Goal: Task Accomplishment & Management: Manage account settings

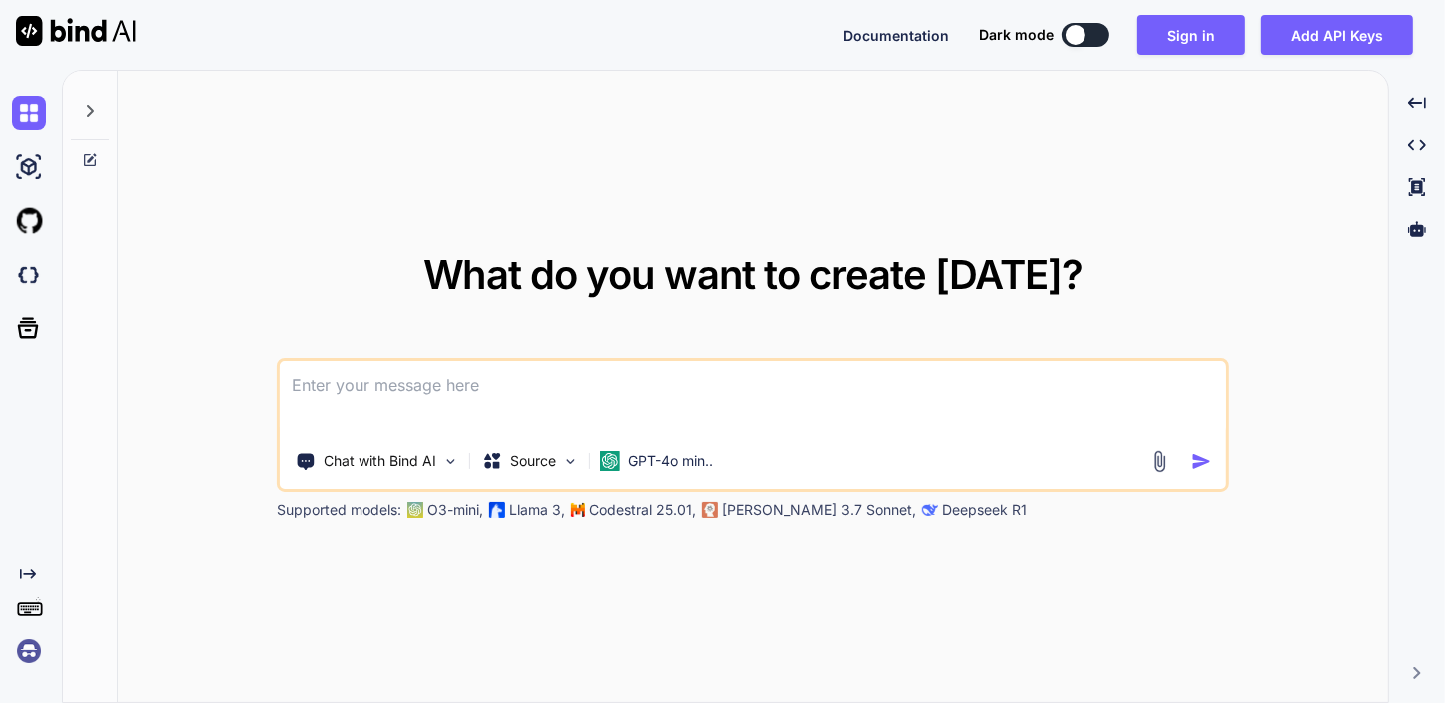
type textarea "x"
click at [1157, 29] on button "Sign in" at bounding box center [1192, 35] width 108 height 40
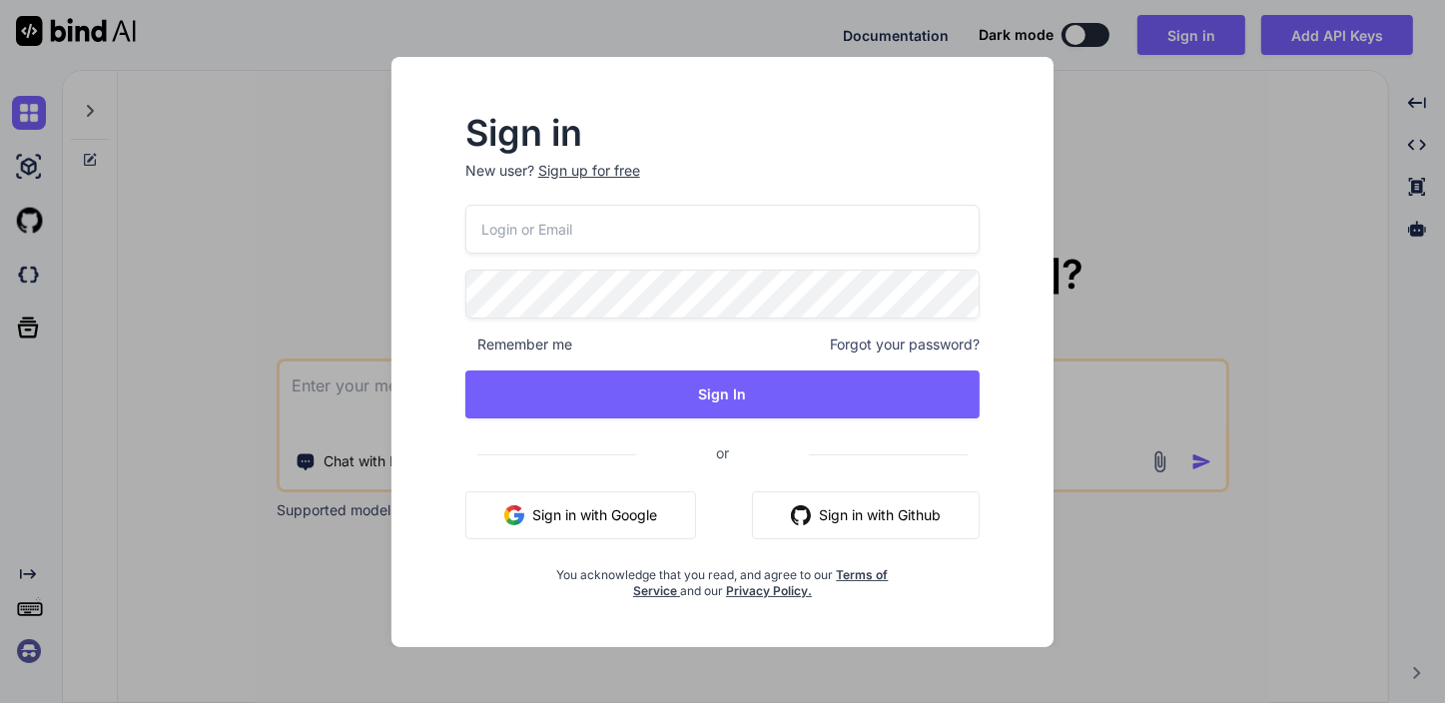
click at [687, 218] on input "email" at bounding box center [722, 229] width 515 height 49
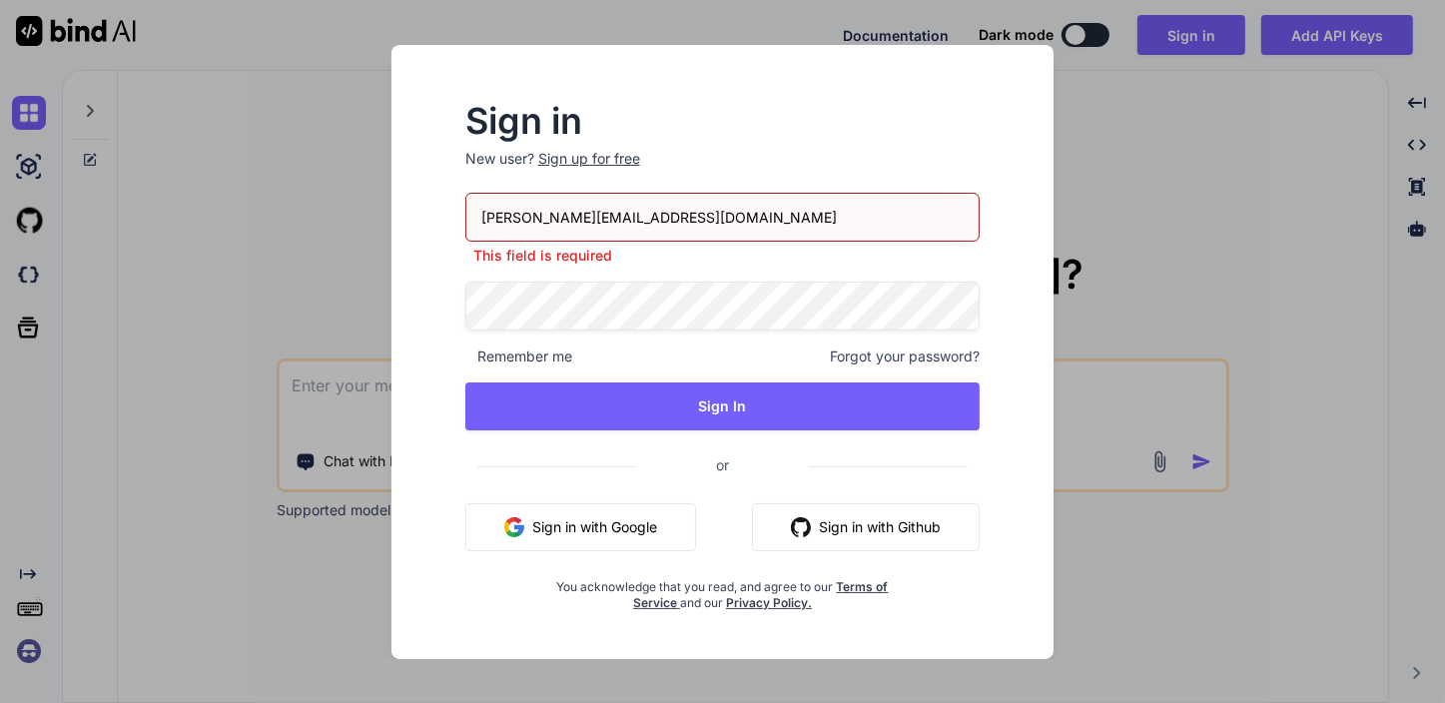
type input "roy@webfolio.ca"
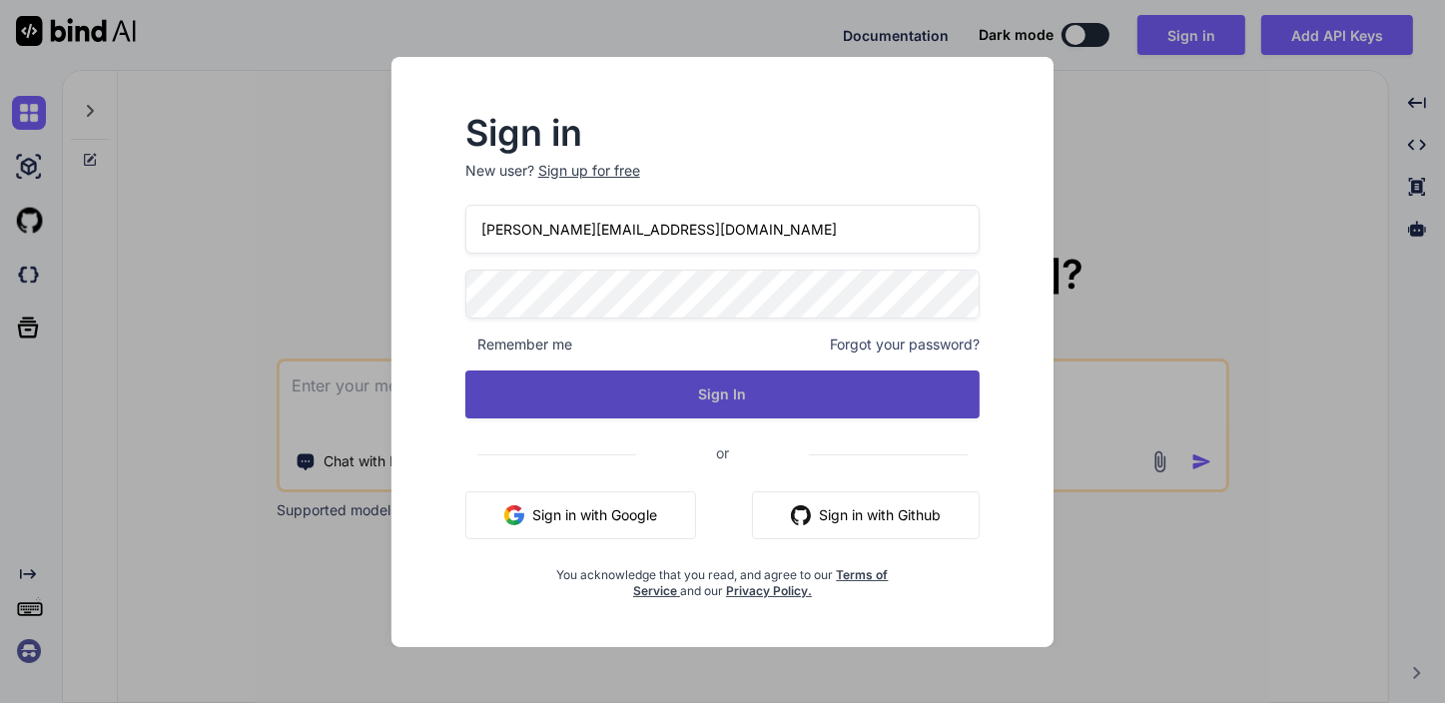
click at [712, 403] on button "Sign In" at bounding box center [722, 395] width 515 height 48
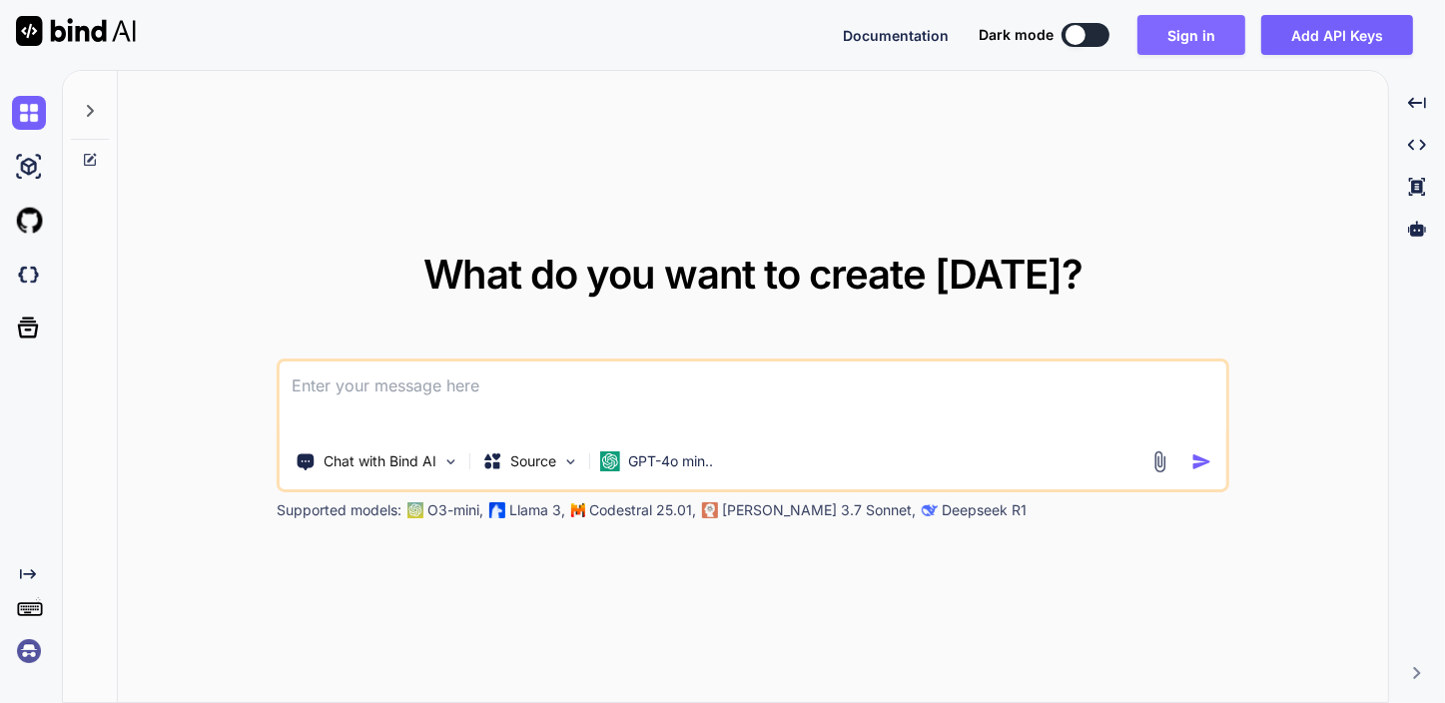
click at [1178, 39] on button "Sign in" at bounding box center [1192, 35] width 108 height 40
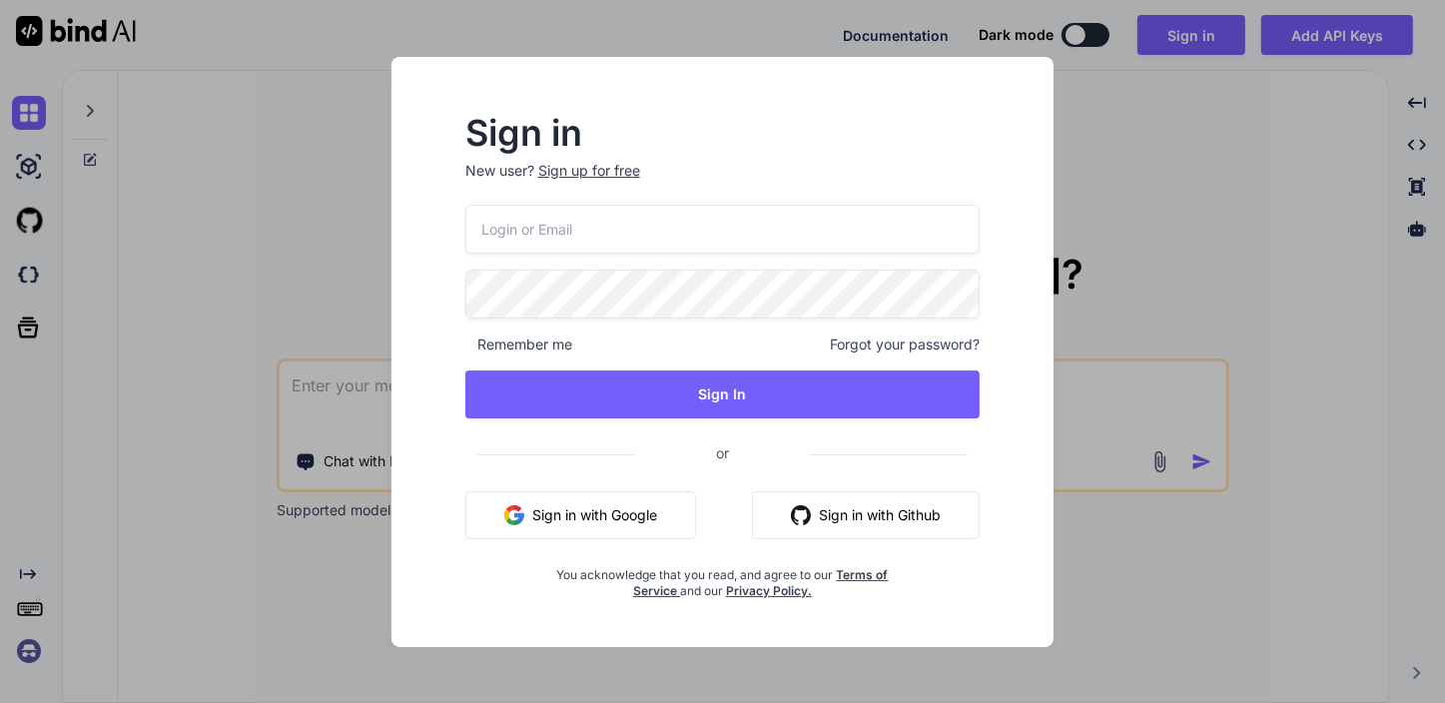
click at [609, 233] on input "email" at bounding box center [722, 229] width 515 height 49
type input "roy@webfolio.ca"
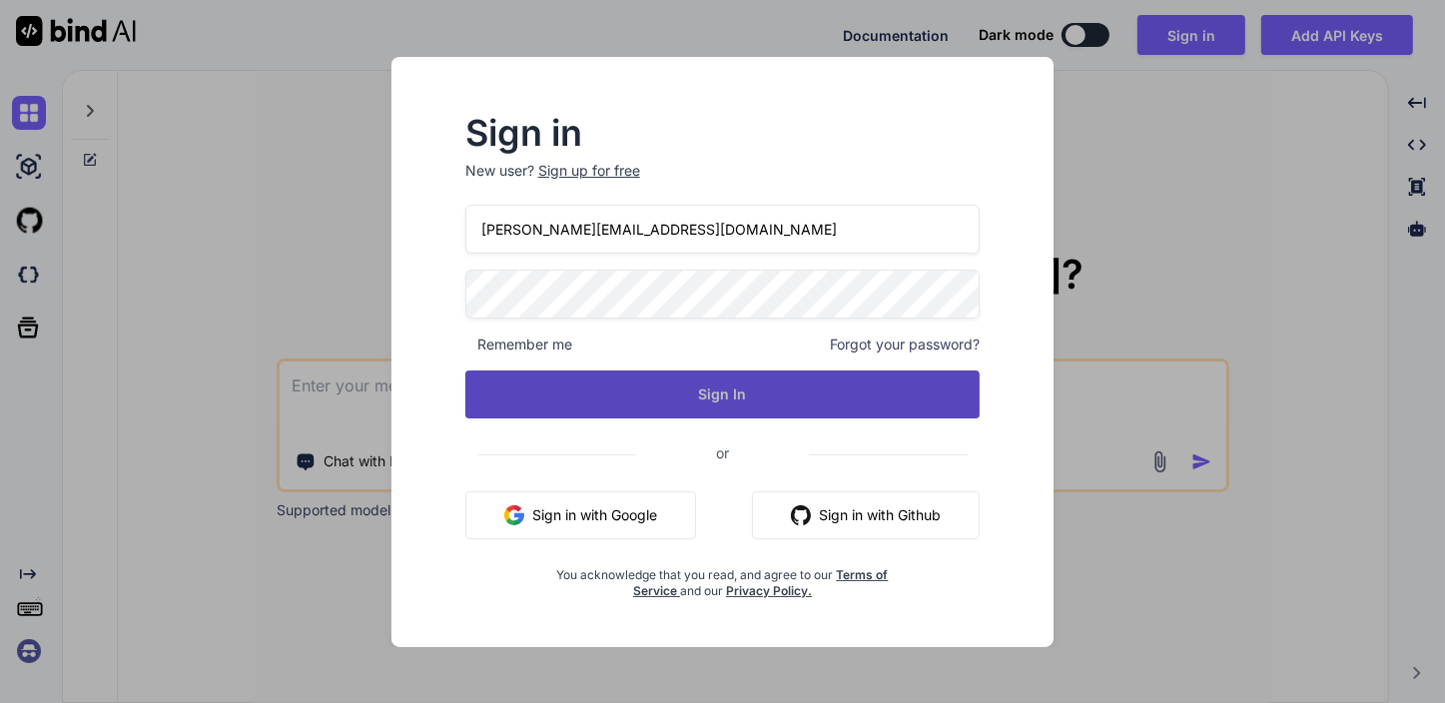
click at [696, 389] on button "Sign In" at bounding box center [722, 395] width 515 height 48
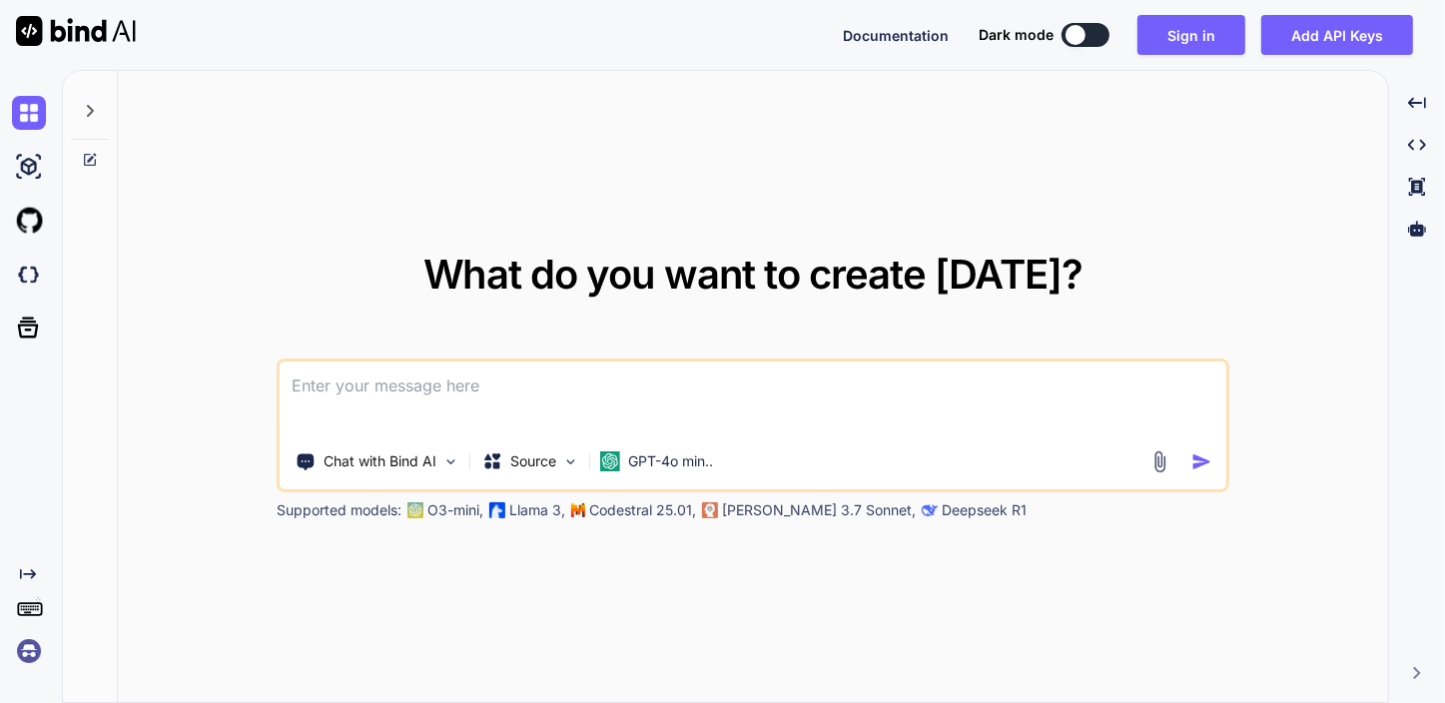
click at [438, 385] on textarea at bounding box center [753, 399] width 947 height 74
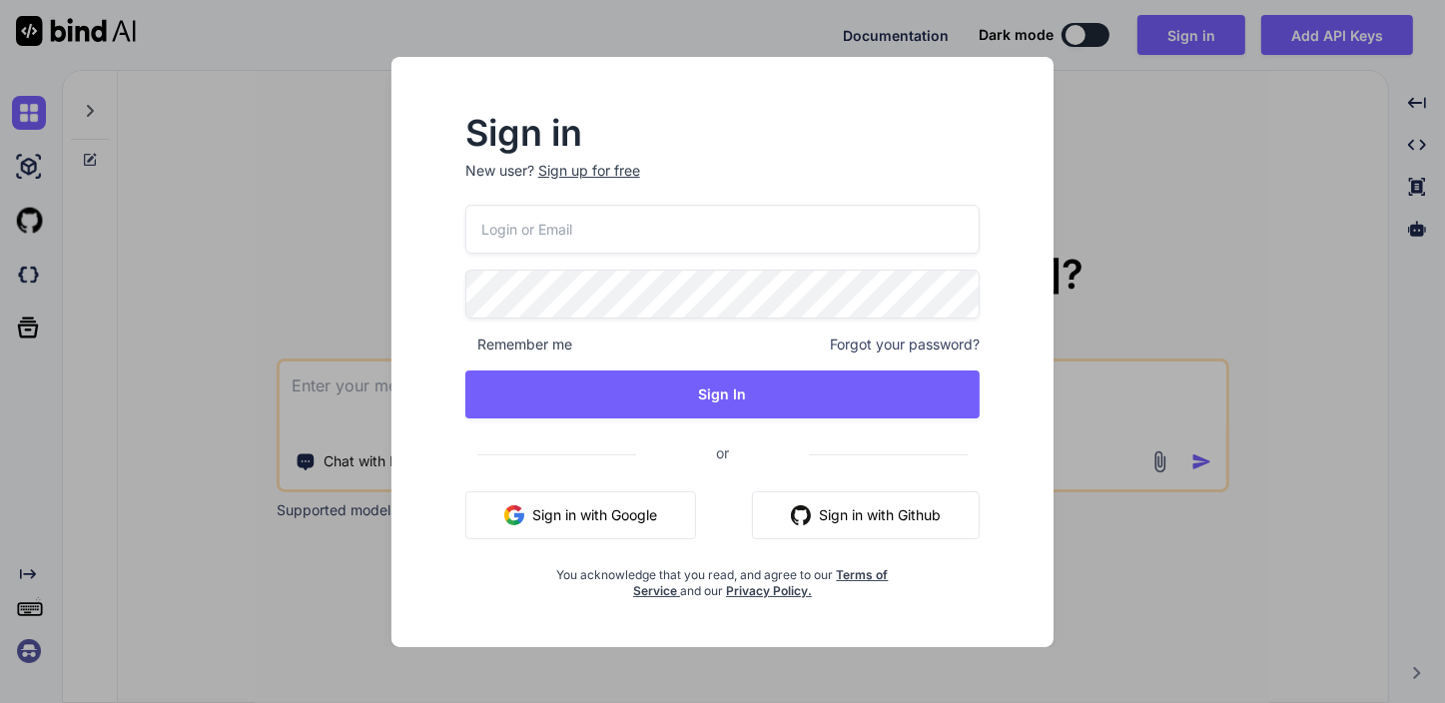
click at [512, 233] on input "email" at bounding box center [722, 229] width 515 height 49
click at [1105, 165] on div "Sign in New user? Sign up for free Remember me Forgot your password? Sign In or…" at bounding box center [722, 351] width 1445 height 703
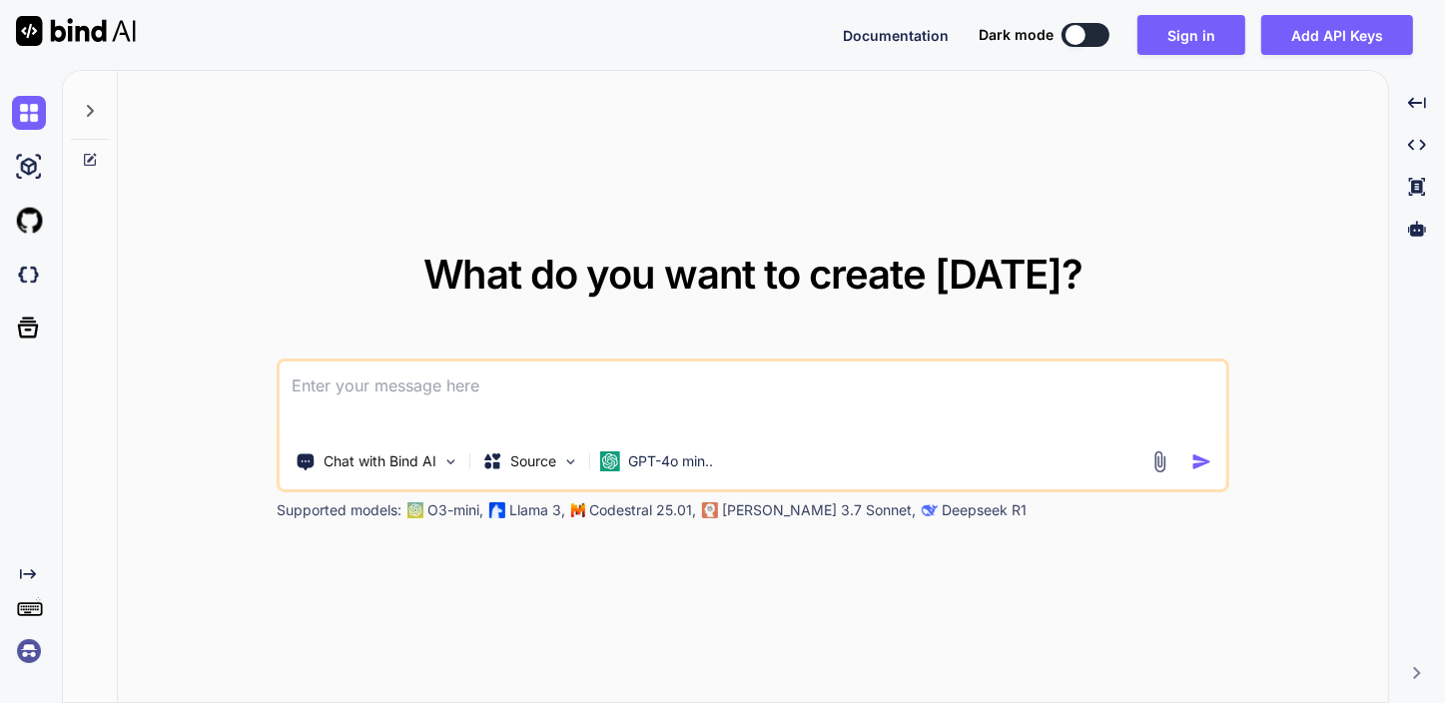
click at [570, 389] on textarea at bounding box center [753, 399] width 947 height 74
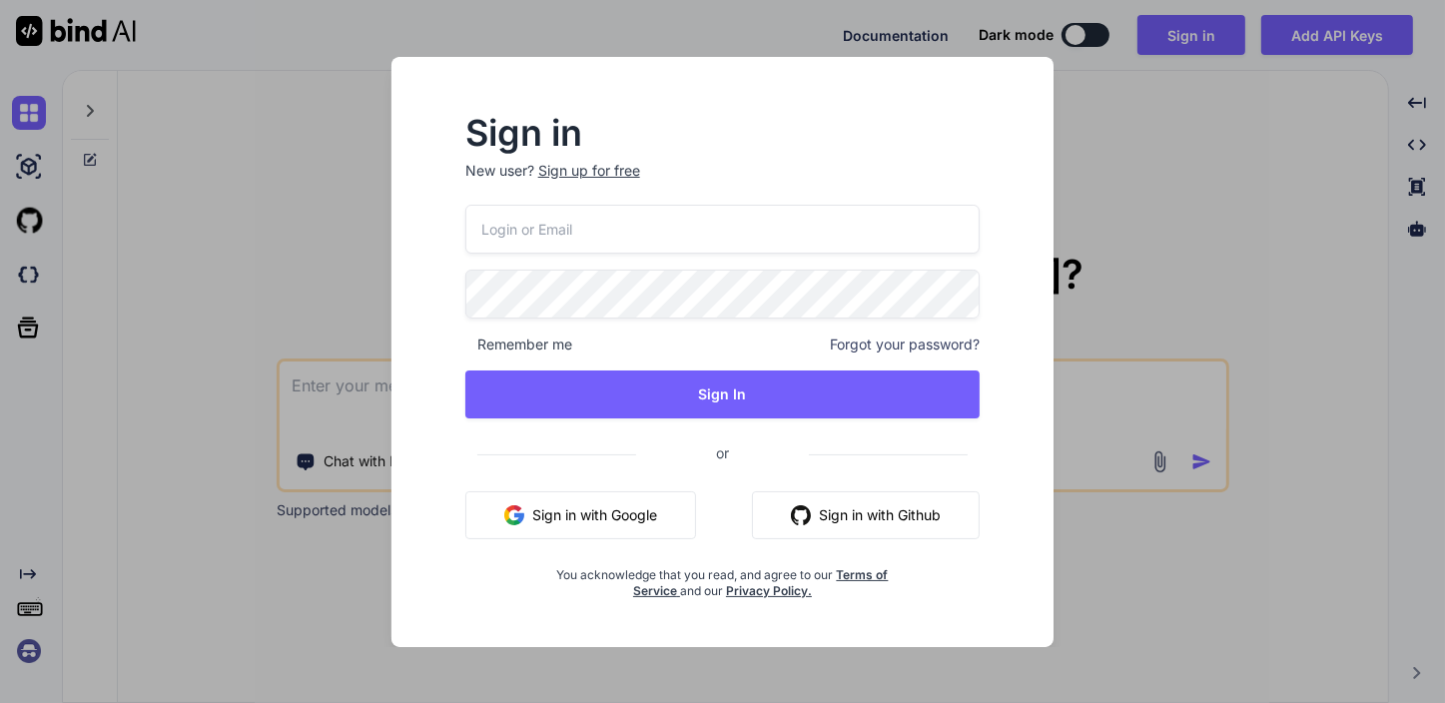
click at [1128, 207] on div "Sign in New user? Sign up for free Remember me Forgot your password? Sign In or…" at bounding box center [722, 351] width 1445 height 703
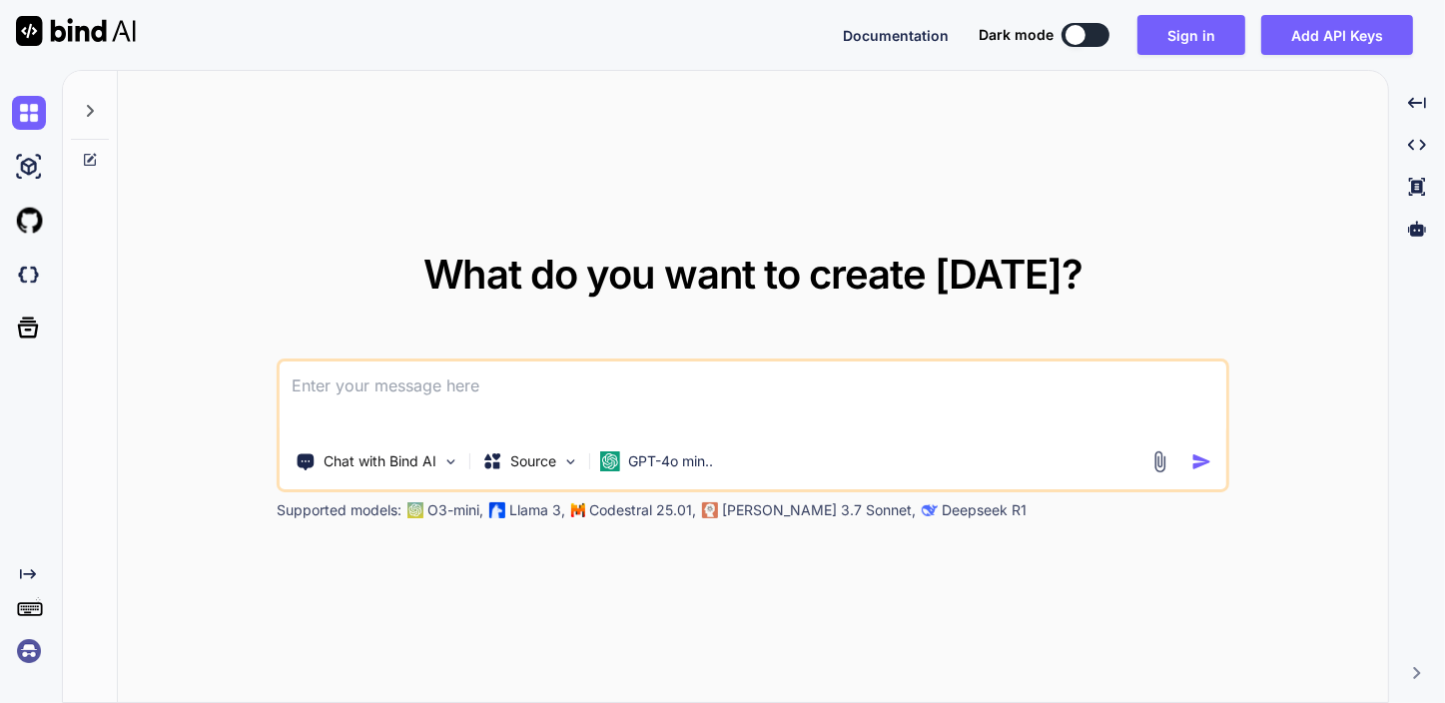
click at [535, 393] on textarea at bounding box center [753, 399] width 947 height 74
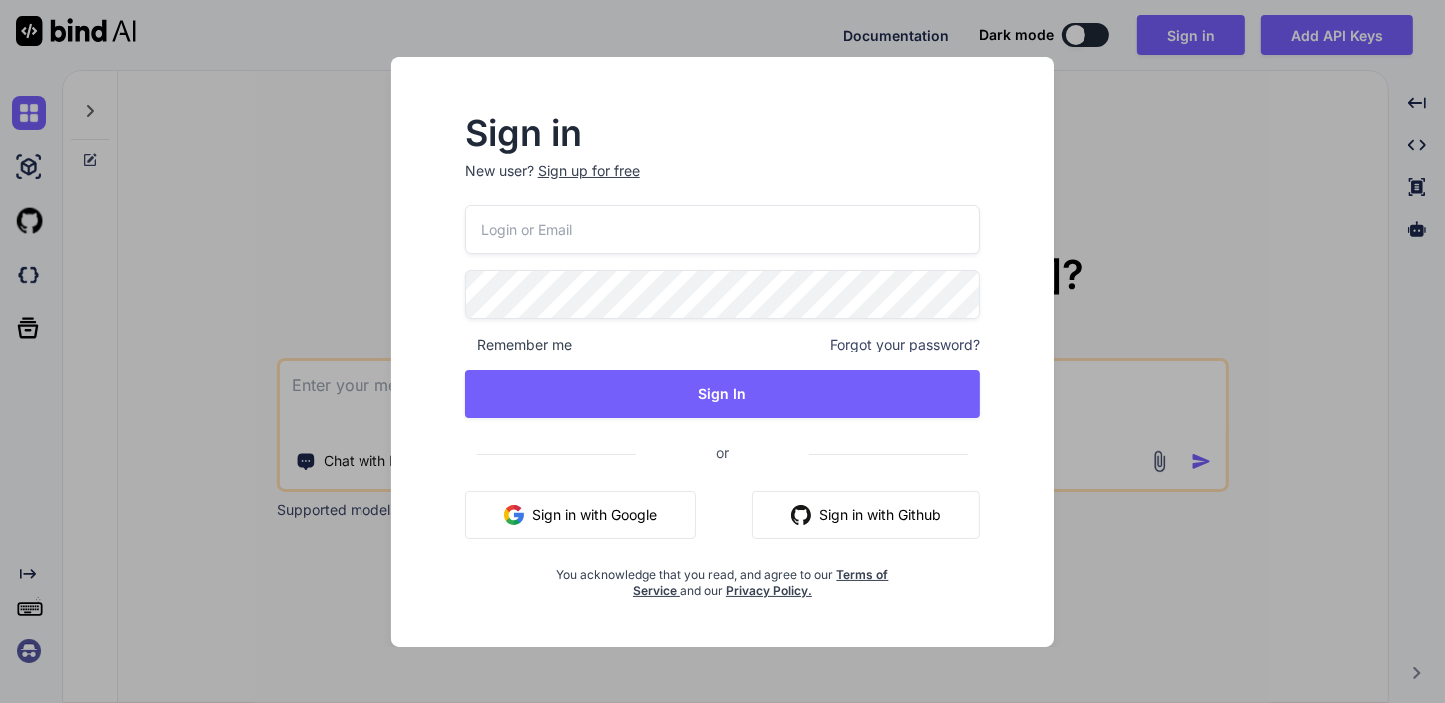
click at [1101, 201] on div "Sign in New user? Sign up for free Remember me Forgot your password? Sign In or…" at bounding box center [722, 351] width 1445 height 703
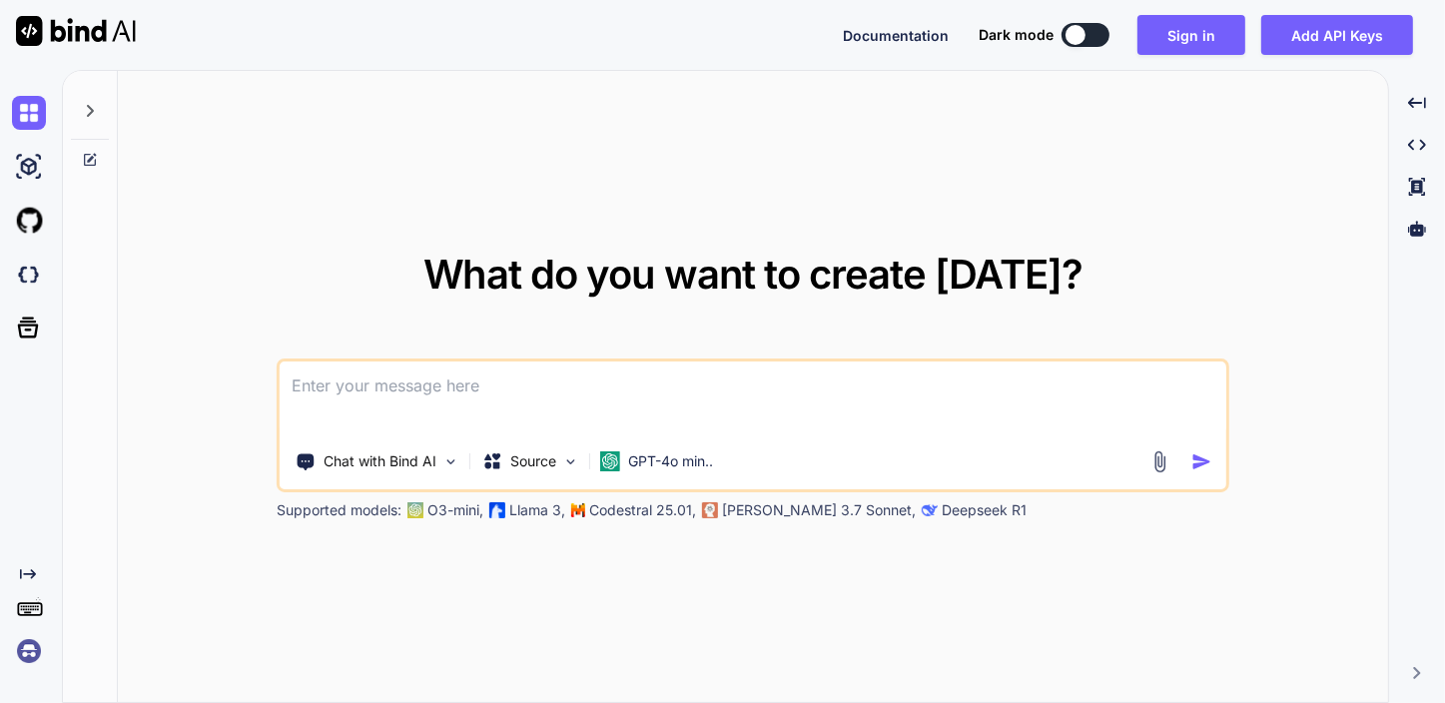
click at [931, 379] on textarea at bounding box center [753, 399] width 947 height 74
click at [383, 461] on p "Chat with Bind AI" at bounding box center [380, 461] width 113 height 20
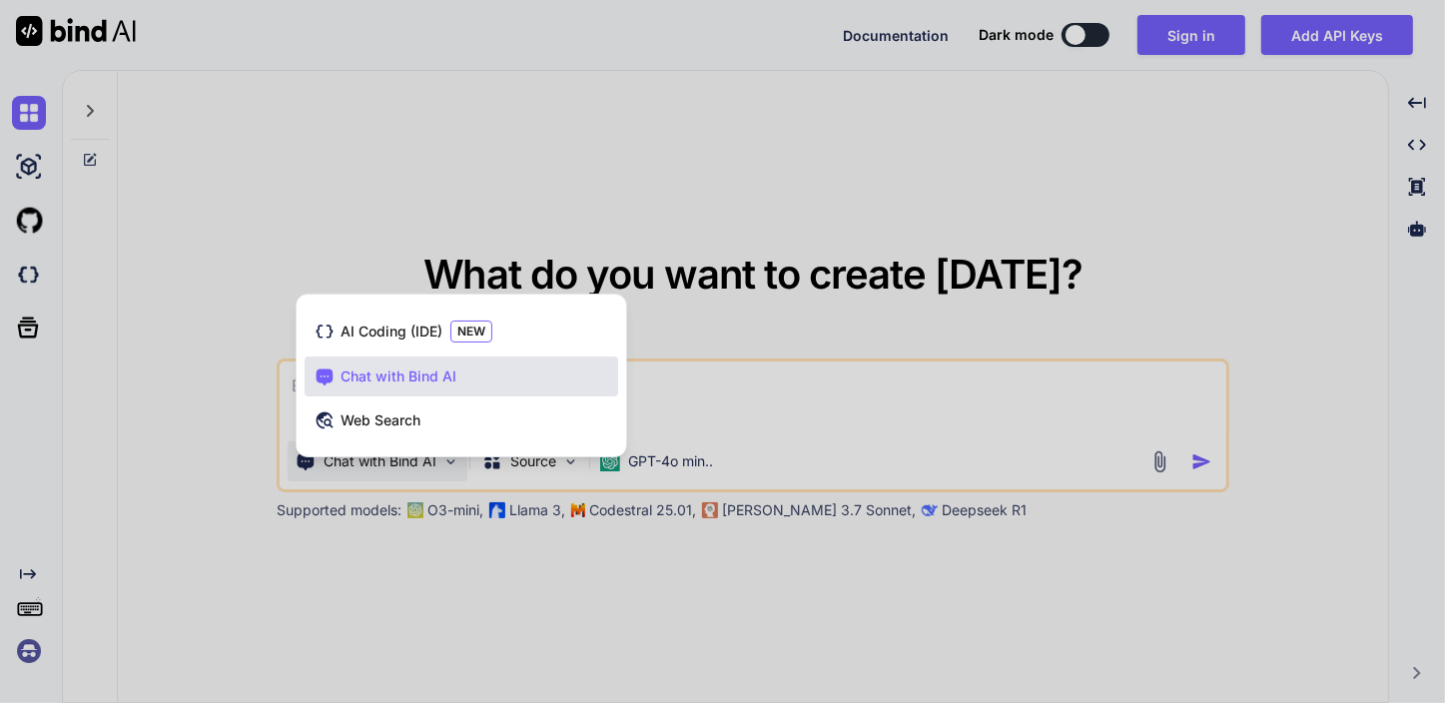
click at [425, 361] on div "Chat with Bind AI" at bounding box center [462, 377] width 314 height 40
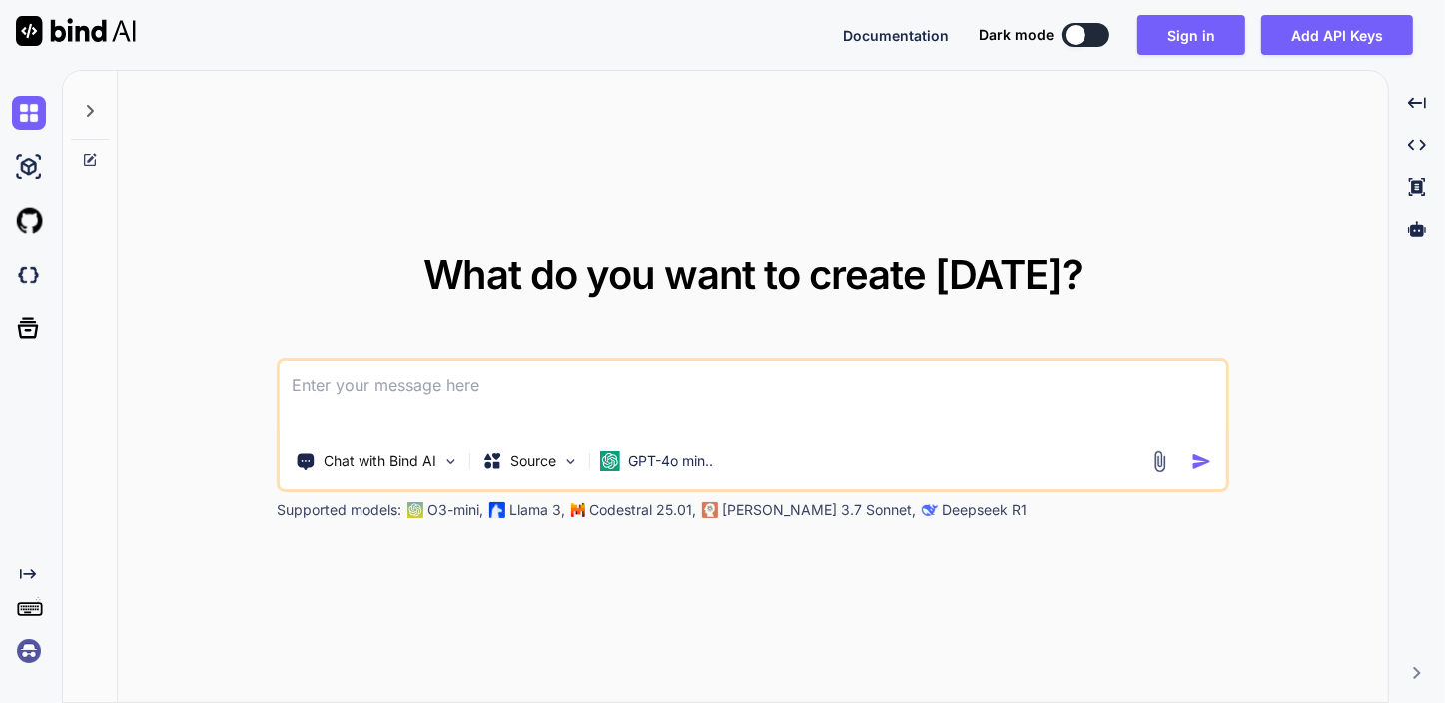
click at [497, 387] on textarea at bounding box center [753, 399] width 947 height 74
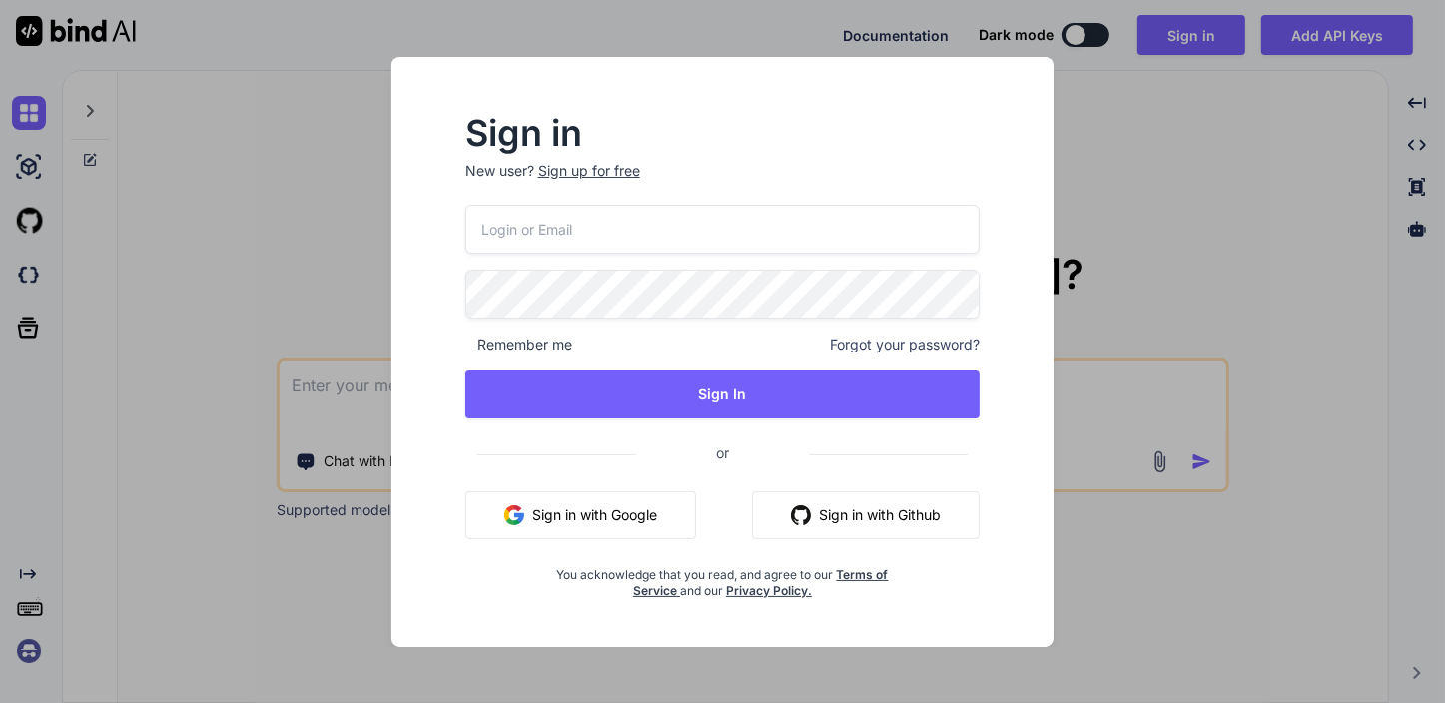
click at [623, 243] on input "email" at bounding box center [722, 229] width 515 height 49
type input "roy@webfolio.ca"
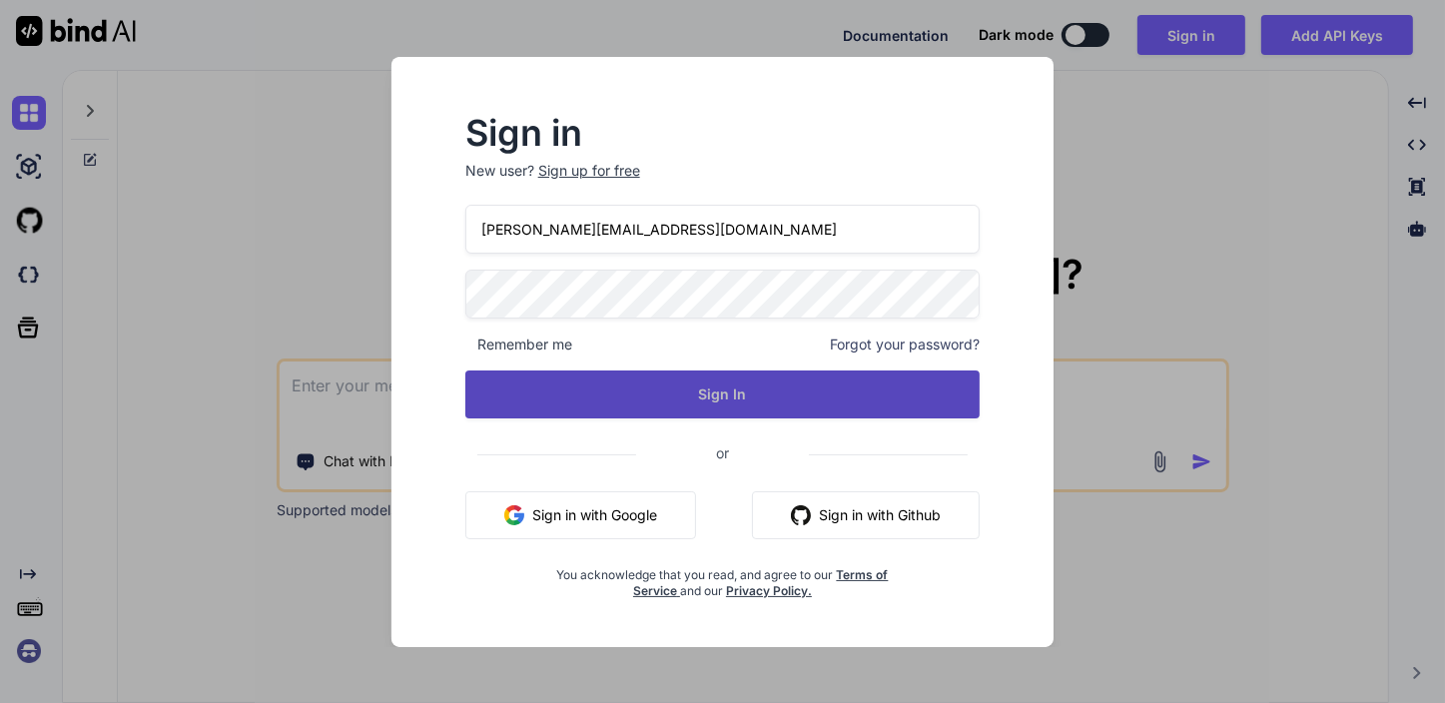
click at [738, 385] on button "Sign In" at bounding box center [722, 395] width 515 height 48
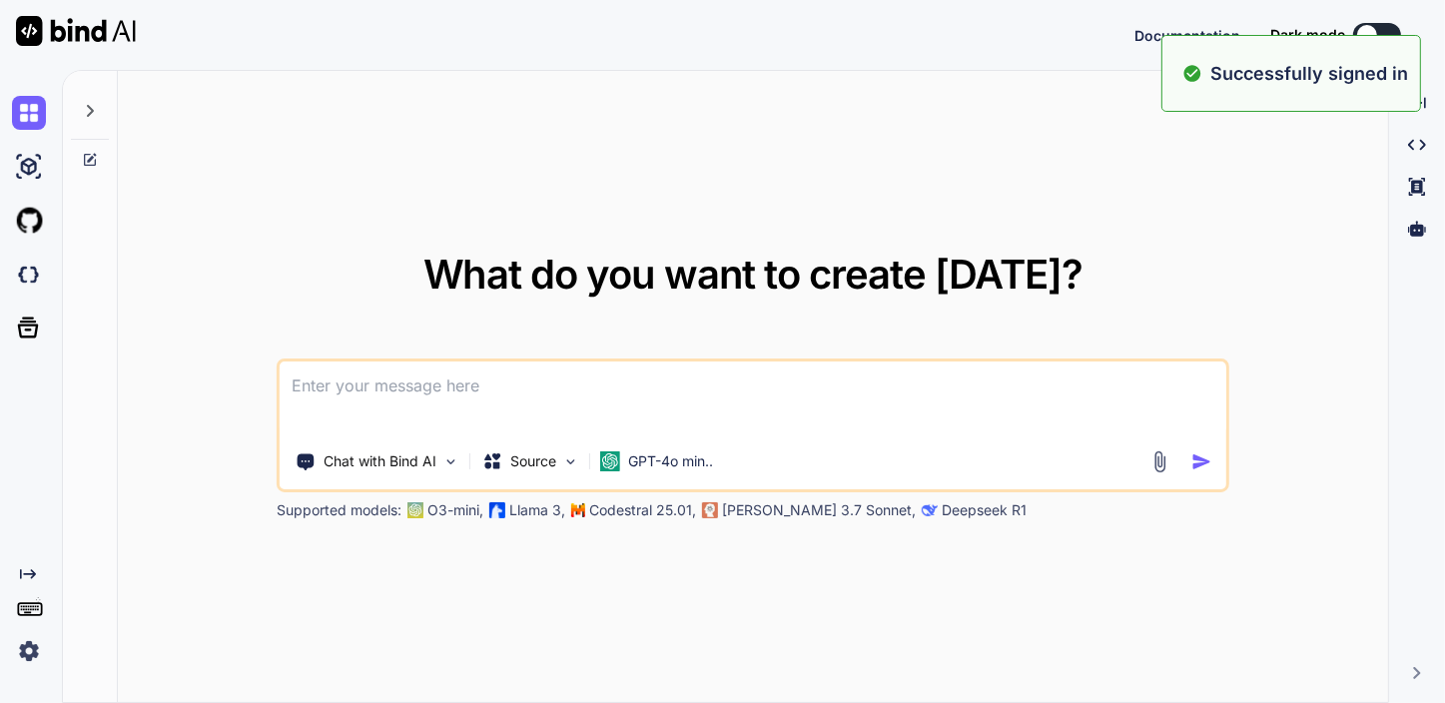
click at [721, 400] on textarea at bounding box center [753, 399] width 947 height 74
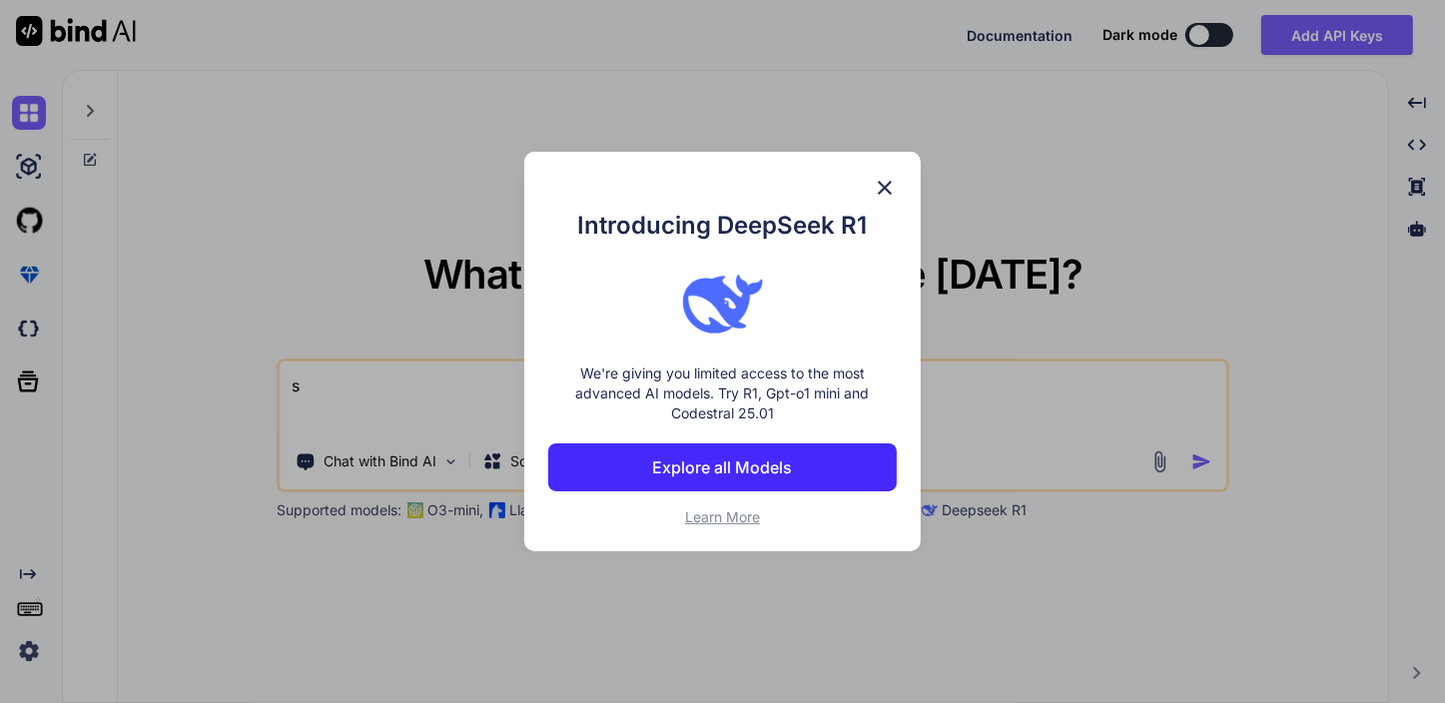
type textarea "s"
click at [880, 189] on img at bounding box center [885, 188] width 24 height 24
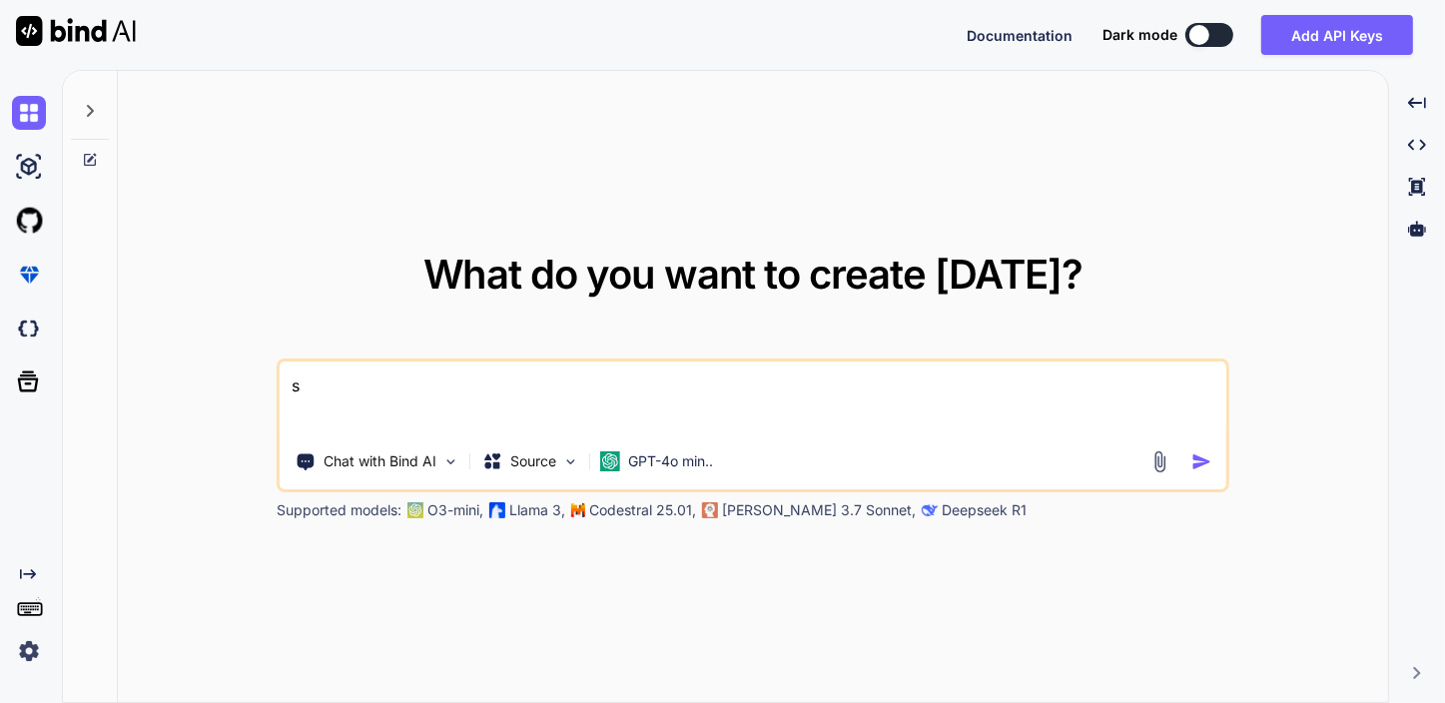
click at [689, 369] on textarea "s" at bounding box center [753, 399] width 947 height 74
click at [30, 109] on img at bounding box center [29, 113] width 34 height 34
click at [86, 106] on icon at bounding box center [90, 111] width 16 height 16
type textarea "x"
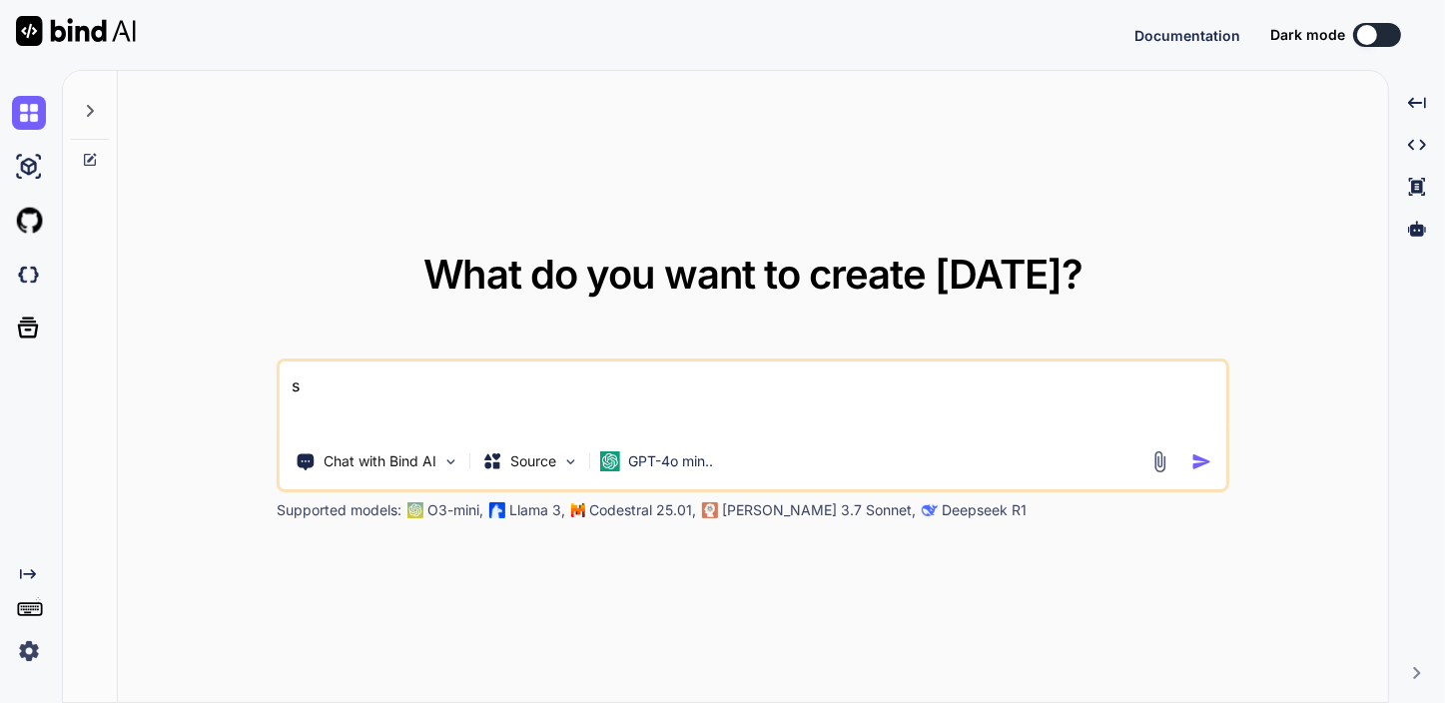
type textarea "x"
